Goal: Transaction & Acquisition: Book appointment/travel/reservation

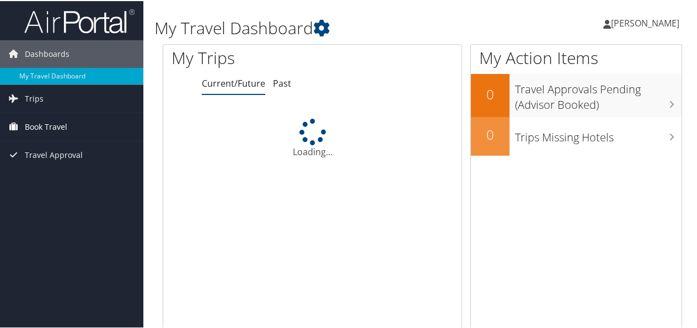
click at [47, 130] on span "Book Travel" at bounding box center [46, 126] width 42 height 28
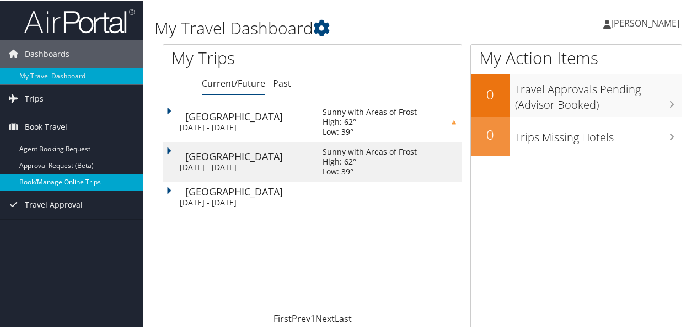
click at [54, 181] on link "Book/Manage Online Trips" at bounding box center [71, 181] width 143 height 17
